Goal: Transaction & Acquisition: Obtain resource

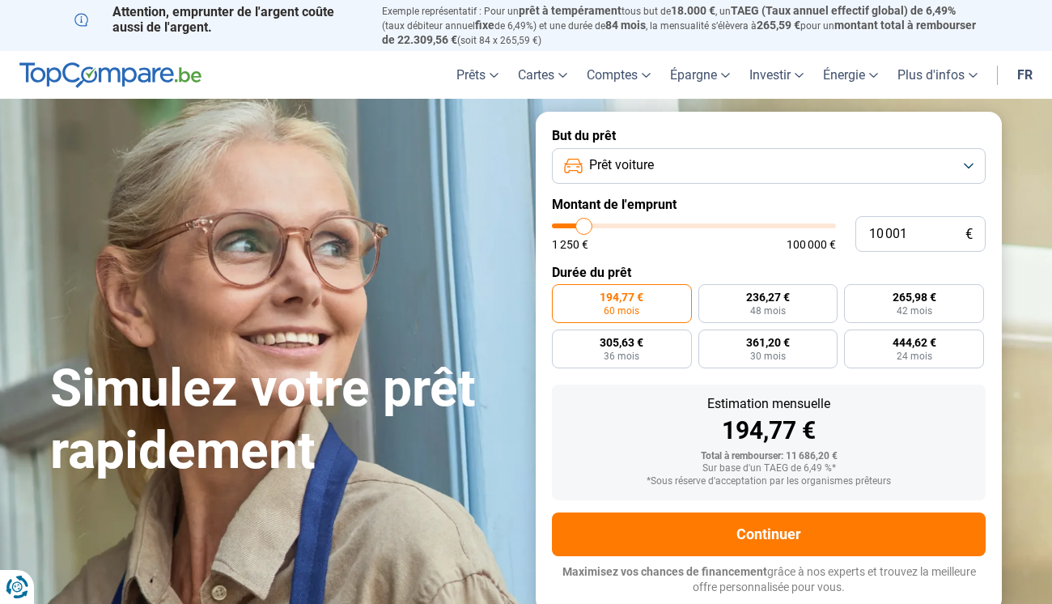
click at [962, 161] on button "Prêt voiture" at bounding box center [769, 166] width 434 height 36
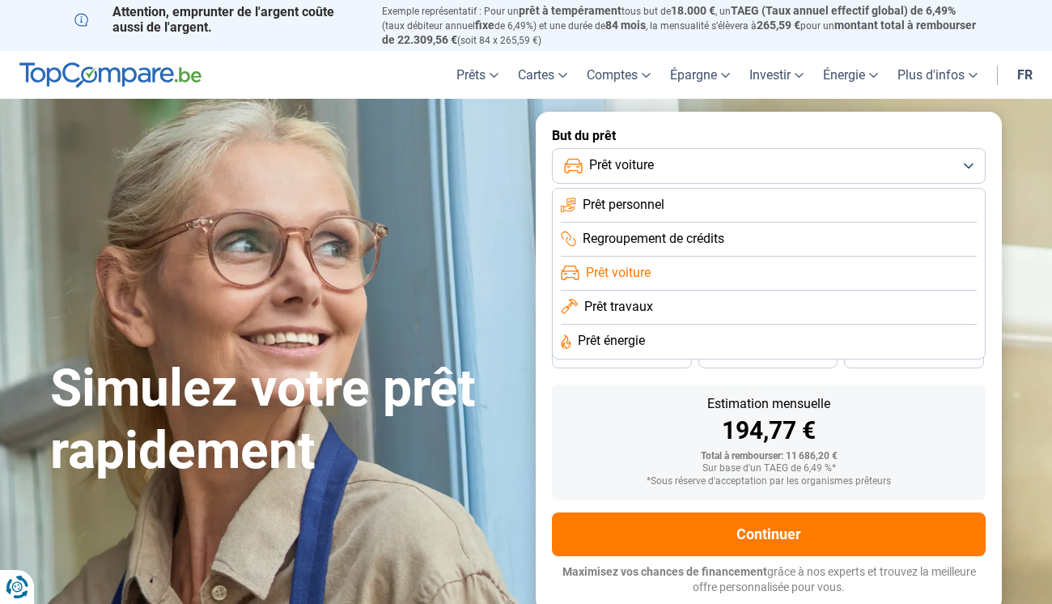
click at [732, 260] on li "Prêt voiture" at bounding box center [769, 274] width 416 height 34
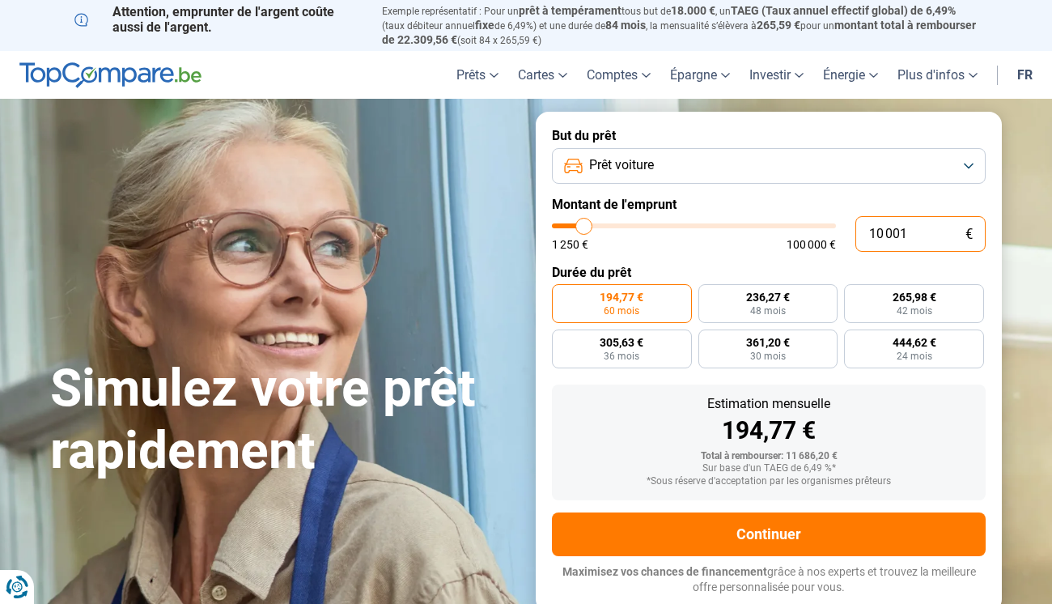
drag, startPoint x: 917, startPoint y: 235, endPoint x: 767, endPoint y: 227, distance: 150.8
click at [767, 227] on div "10 001 € 1 250 € 100 000 €" at bounding box center [769, 234] width 434 height 36
type input "10000"
radio input "true"
type input "1"
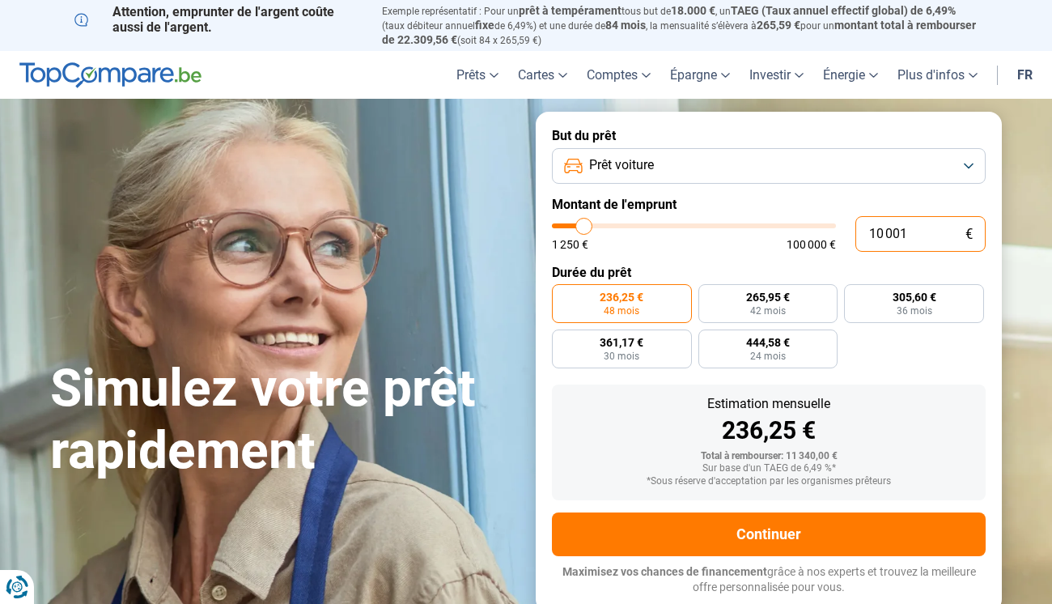
type input "1250"
type input "19"
type input "1250"
type input "190"
type input "1250"
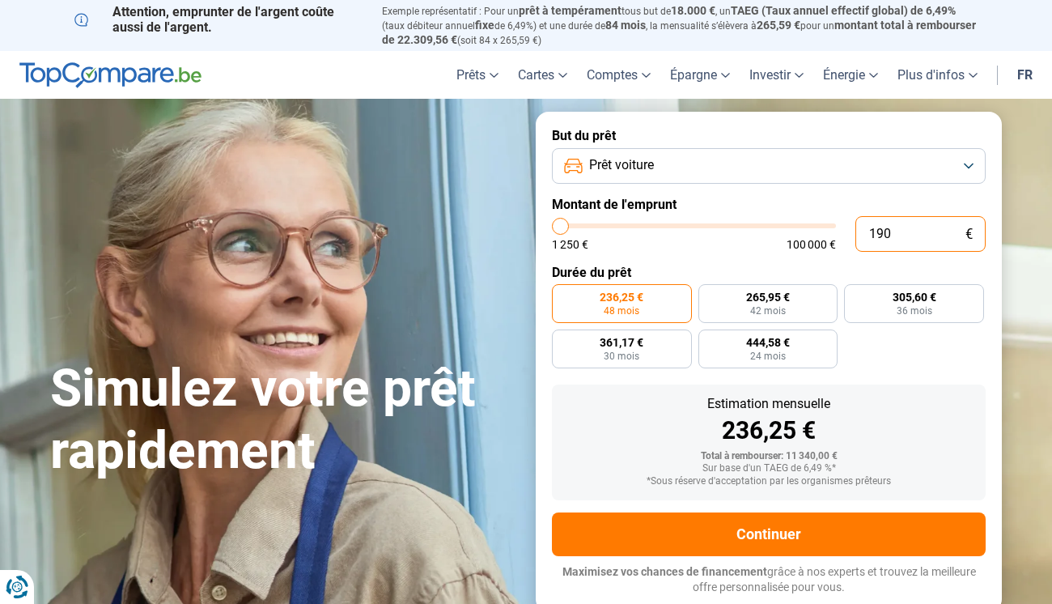
type input "1 900"
type input "2000"
type input "19 000"
type input "19000"
radio input "false"
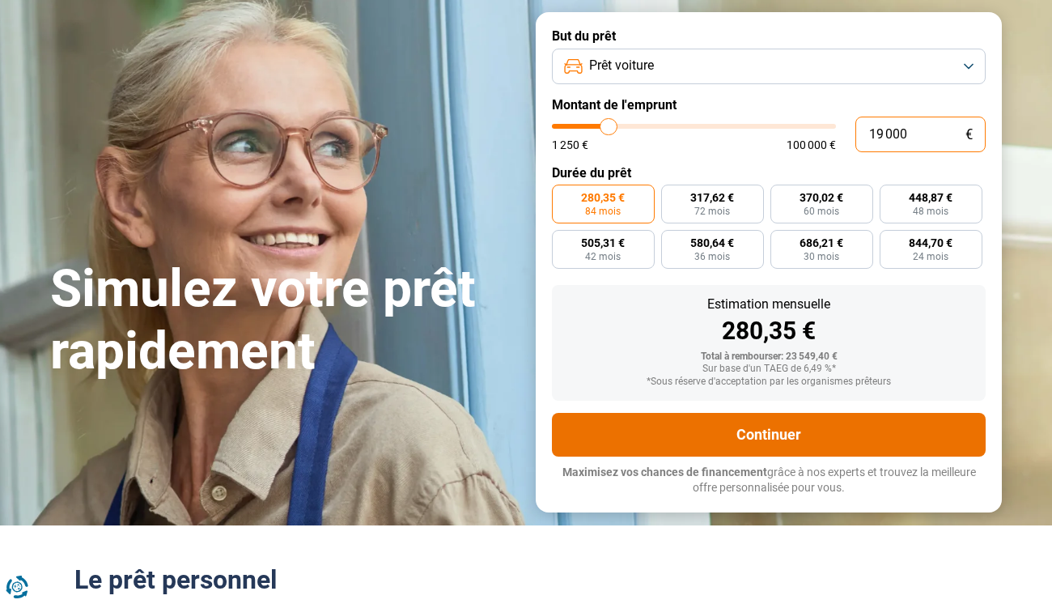
scroll to position [105, 0]
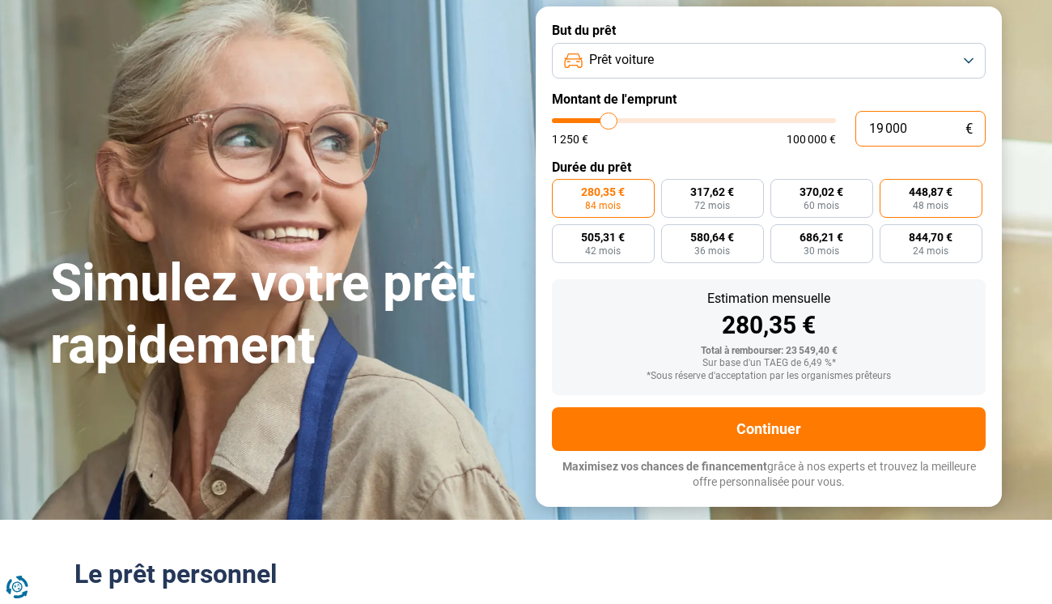
type input "19 000"
click at [929, 188] on span "448,87 €" at bounding box center [931, 191] width 44 height 11
click at [890, 188] on input "448,87 € 48 mois" at bounding box center [885, 184] width 11 height 11
radio input "true"
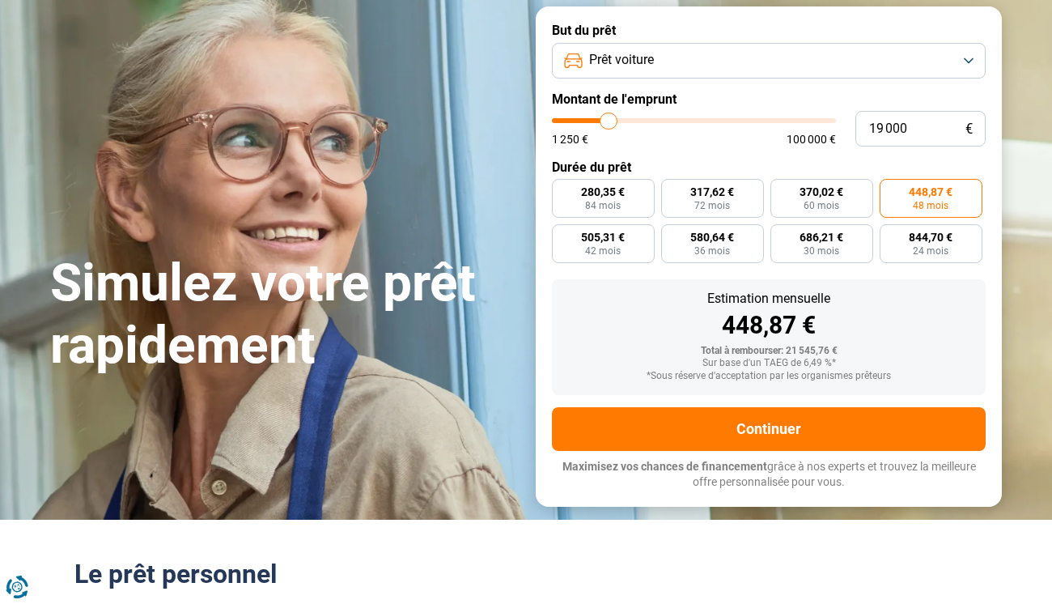
scroll to position [0, 0]
